Goal: Register for event/course: Register for event/course

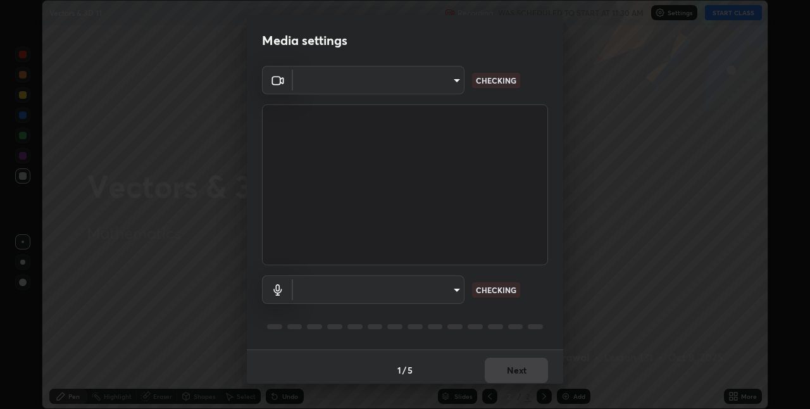
scroll to position [6, 0]
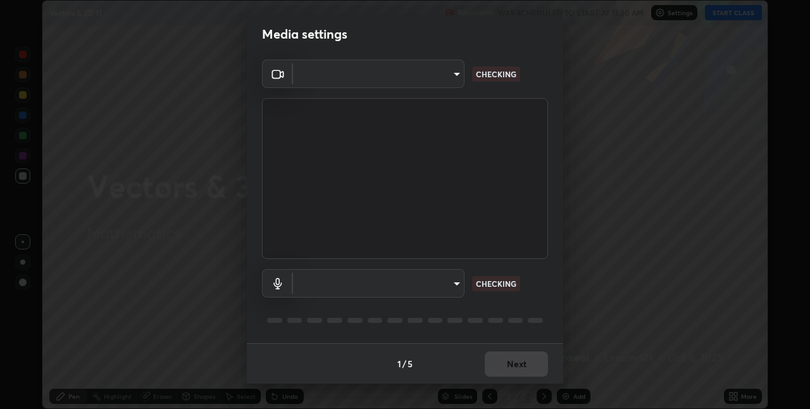
type input "8a437219b1c9d5fef93d1ec40e095ac8837f64dae60836980dab15105ba84f43"
click at [456, 284] on body "Erase all Vectors & 3D 11 Recording WAS SCHEDULED TO START AT 11:30 AM Settings…" at bounding box center [405, 204] width 810 height 409
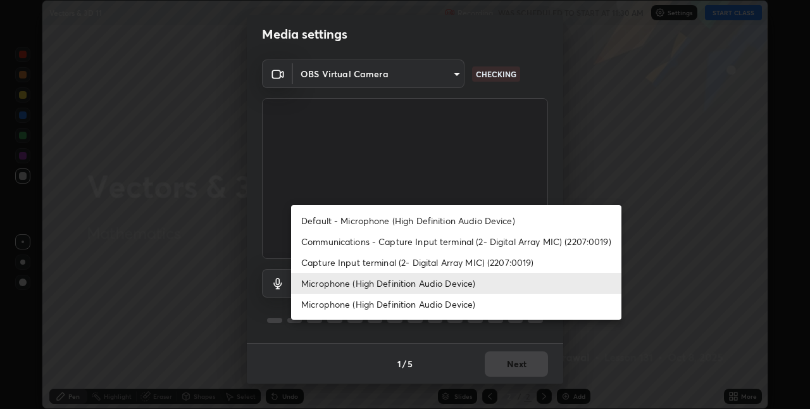
click at [462, 223] on li "Default - Microphone (High Definition Audio Device)" at bounding box center [456, 220] width 330 height 21
type input "default"
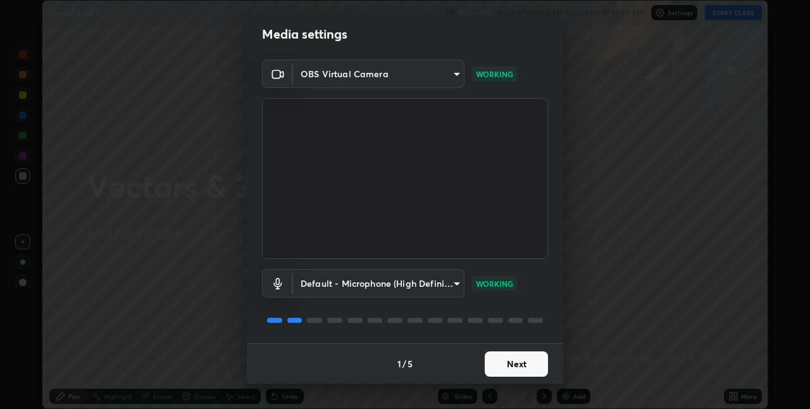
click at [508, 365] on button "Next" at bounding box center [516, 363] width 63 height 25
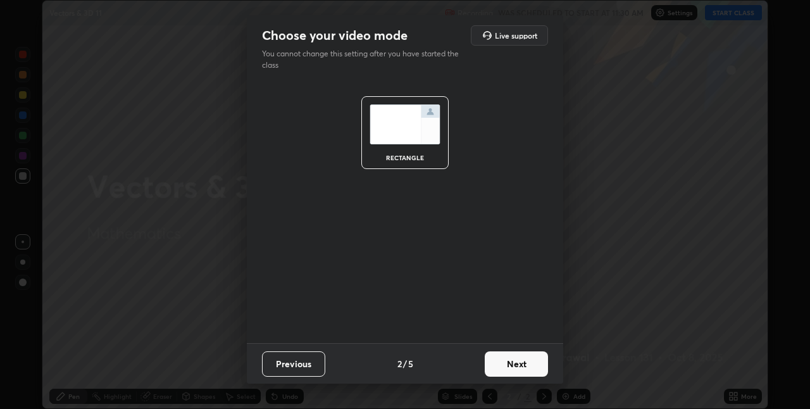
scroll to position [0, 0]
click at [509, 366] on button "Next" at bounding box center [516, 363] width 63 height 25
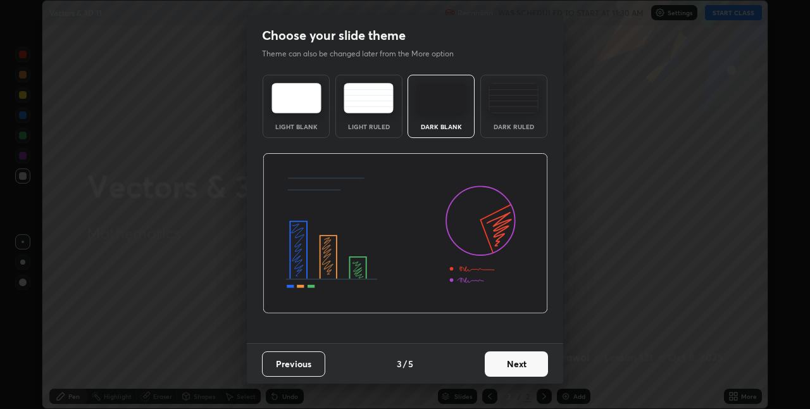
click at [515, 365] on button "Next" at bounding box center [516, 363] width 63 height 25
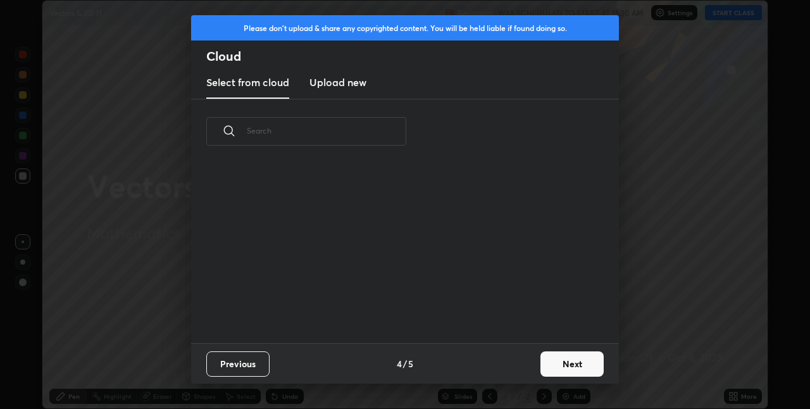
click at [551, 365] on button "Next" at bounding box center [571, 363] width 63 height 25
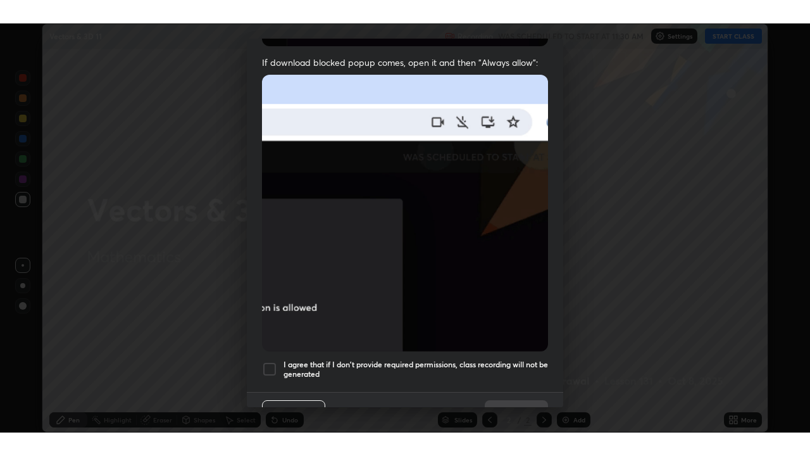
scroll to position [265, 0]
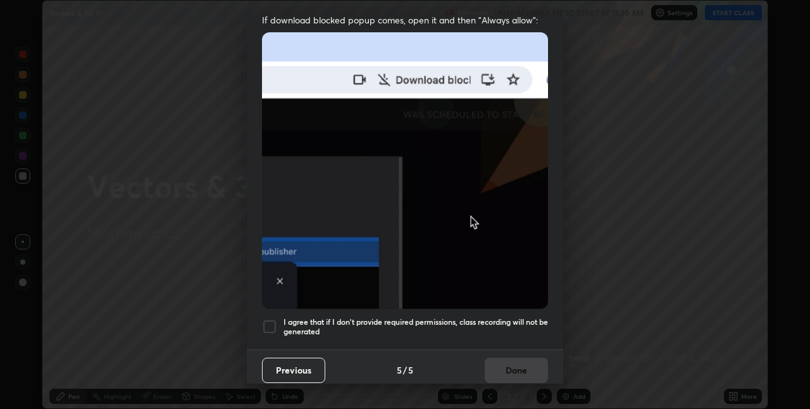
click at [509, 328] on h5 "I agree that if I don't provide required permissions, class recording will not …" at bounding box center [416, 327] width 265 height 20
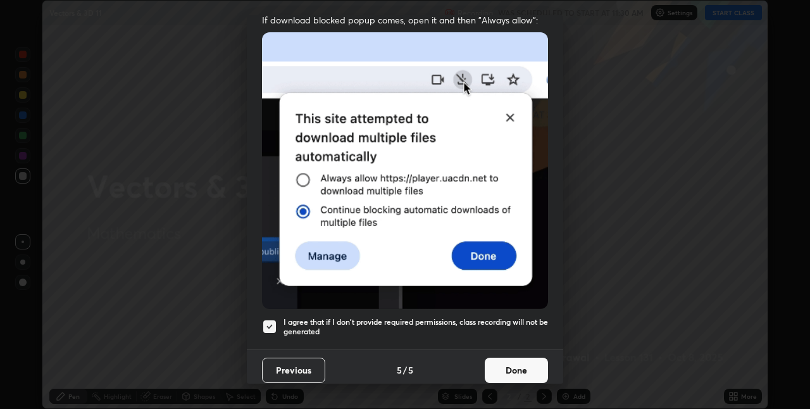
click at [511, 363] on button "Done" at bounding box center [516, 370] width 63 height 25
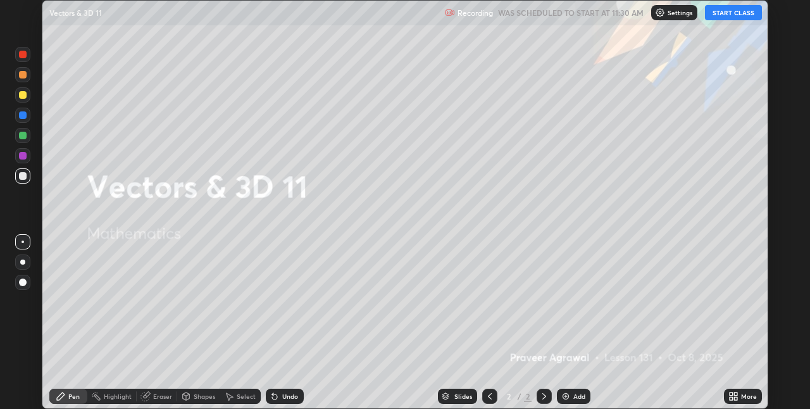
click at [730, 15] on button "START CLASS" at bounding box center [733, 12] width 57 height 15
click at [733, 396] on icon at bounding box center [733, 396] width 10 height 10
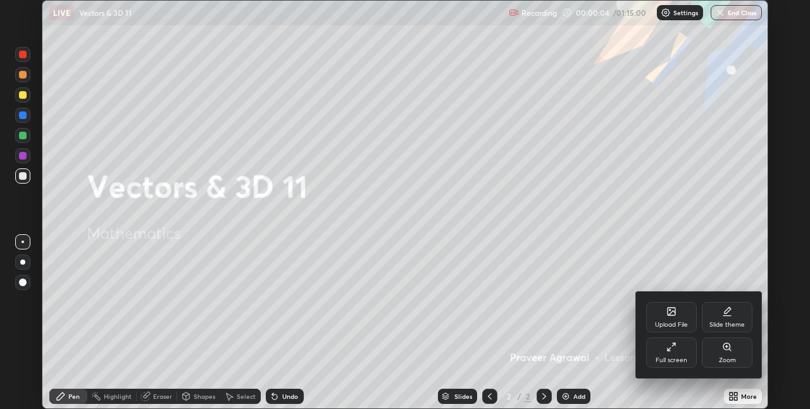
click at [669, 350] on icon at bounding box center [669, 349] width 3 height 3
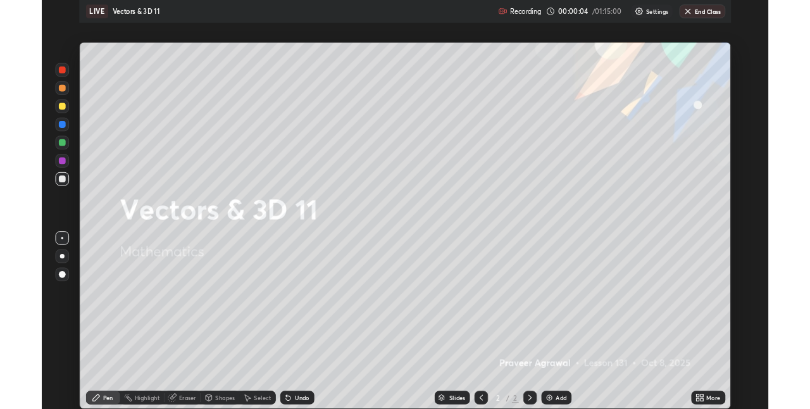
scroll to position [456, 810]
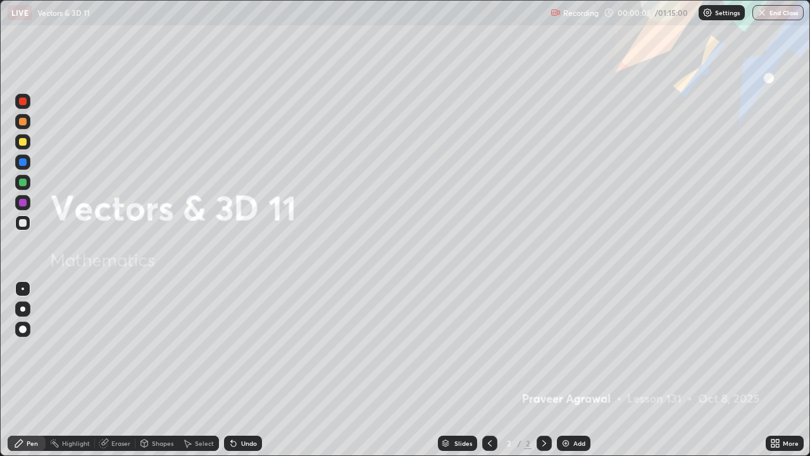
click at [563, 408] on img at bounding box center [566, 443] width 10 height 10
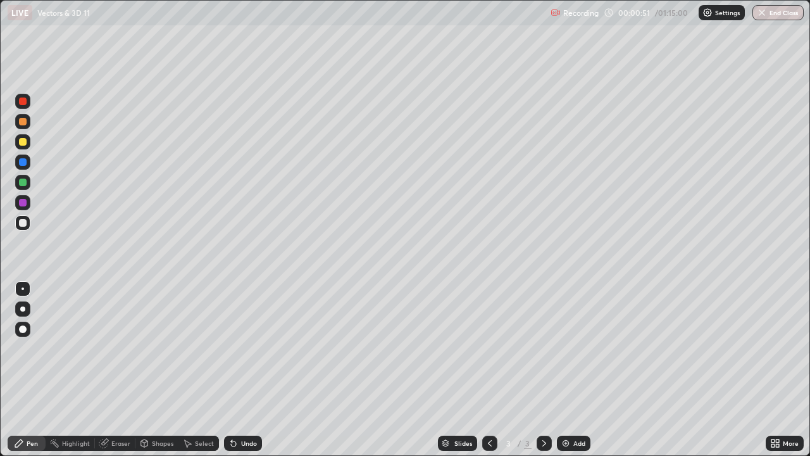
click at [27, 141] on div at bounding box center [22, 141] width 15 height 15
click at [26, 183] on div at bounding box center [23, 182] width 8 height 8
click at [23, 144] on div at bounding box center [23, 142] width 8 height 8
click at [773, 408] on icon at bounding box center [772, 445] width 3 height 3
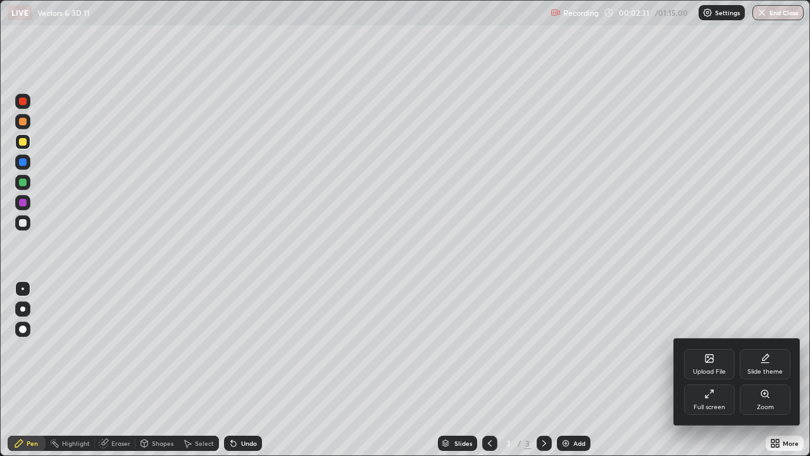
click at [714, 404] on div "Full screen" at bounding box center [710, 407] width 32 height 6
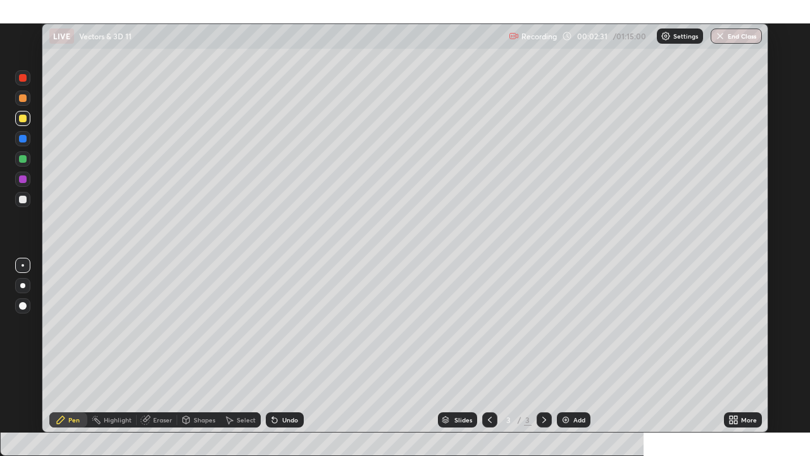
scroll to position [62873, 62471]
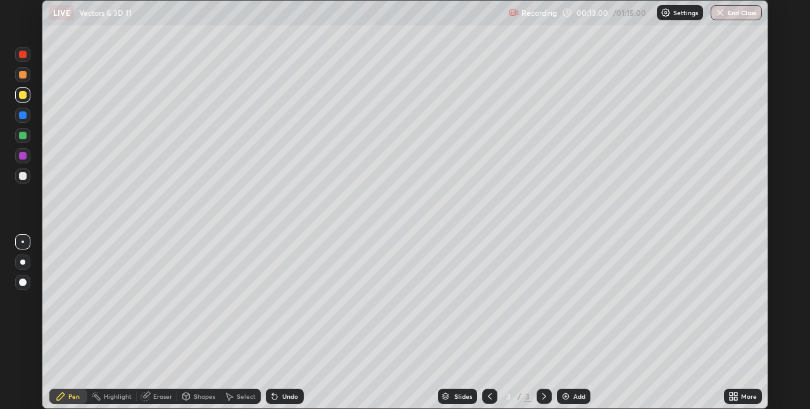
click at [732, 396] on icon at bounding box center [733, 396] width 10 height 10
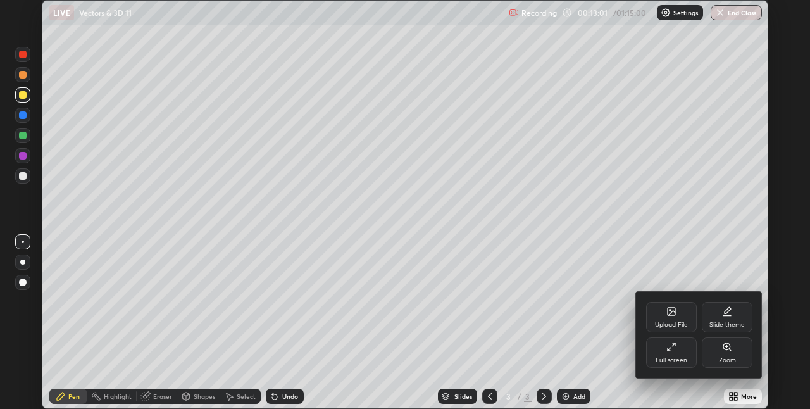
click at [671, 357] on div "Full screen" at bounding box center [672, 360] width 32 height 6
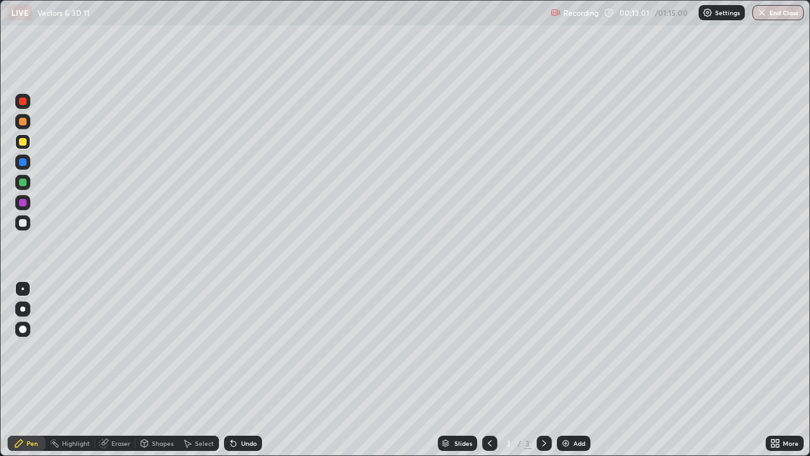
scroll to position [456, 810]
